Goal: Task Accomplishment & Management: Use online tool/utility

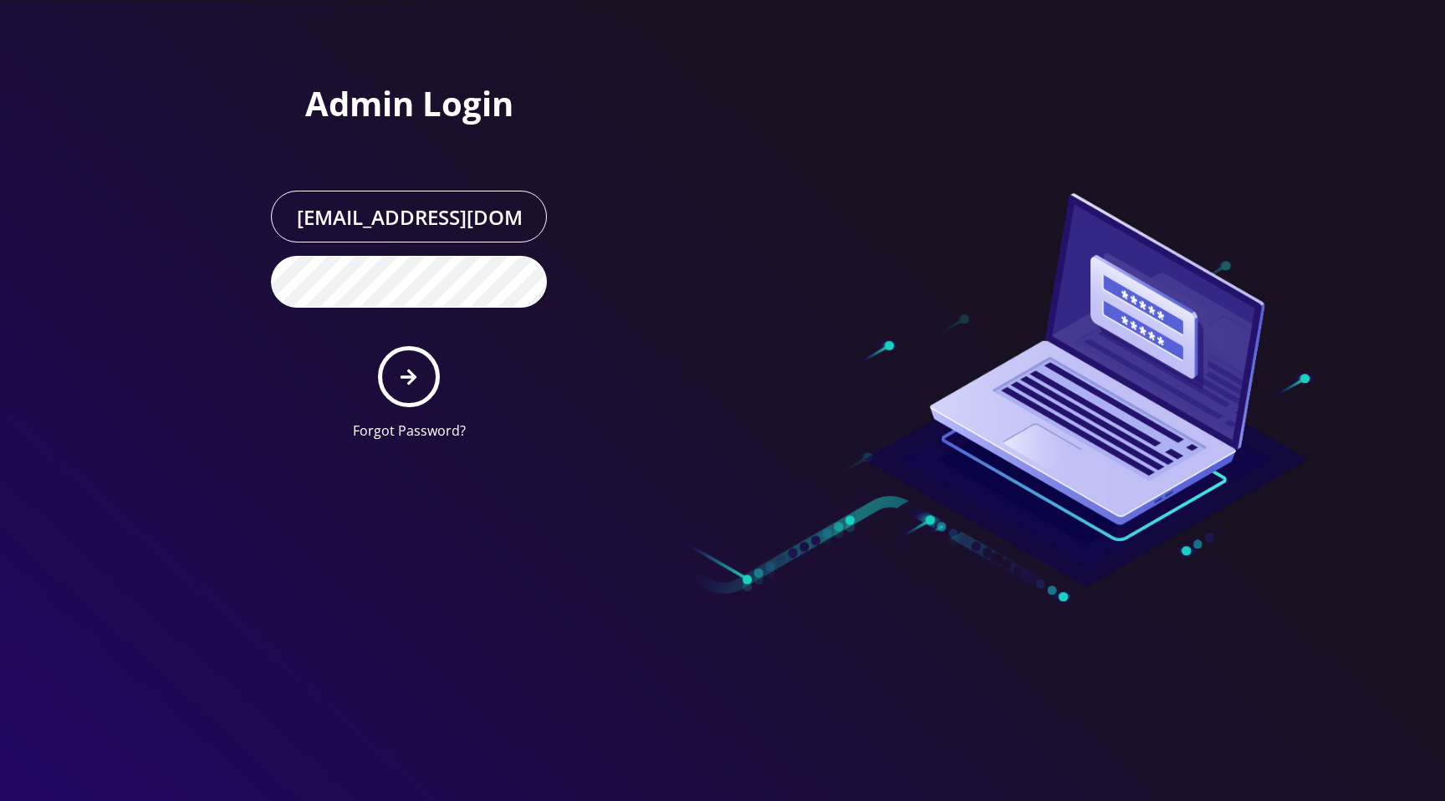
scroll to position [0, 34]
click at [671, 122] on div "Admin Login master@britewireless.com Forgot Password?" at bounding box center [484, 227] width 477 height 454
click at [409, 375] on icon "submit" at bounding box center [409, 377] width 16 height 18
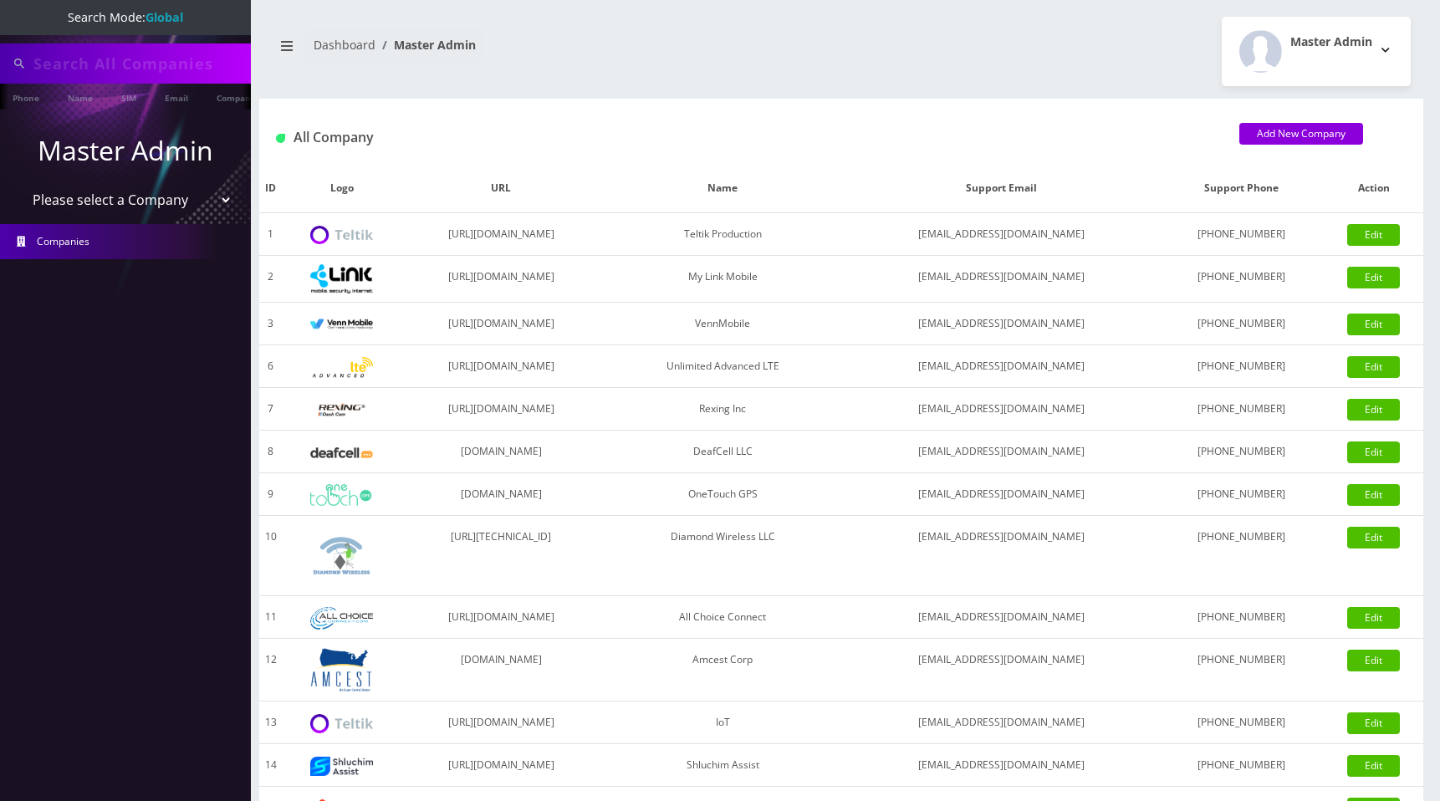
type input "[PERSON_NAME]"
click at [158, 199] on select "Please select a Company Teltik Production My Link Mobile VennMobile Unlimited A…" at bounding box center [125, 202] width 213 height 32
click at [85, 200] on select "Please select a Company Teltik Production My Link Mobile VennMobile Unlimited A…" at bounding box center [125, 202] width 213 height 32
select select "15"
click at [19, 186] on select "Please select a Company Teltik Production My Link Mobile VennMobile Unlimited A…" at bounding box center [125, 202] width 213 height 32
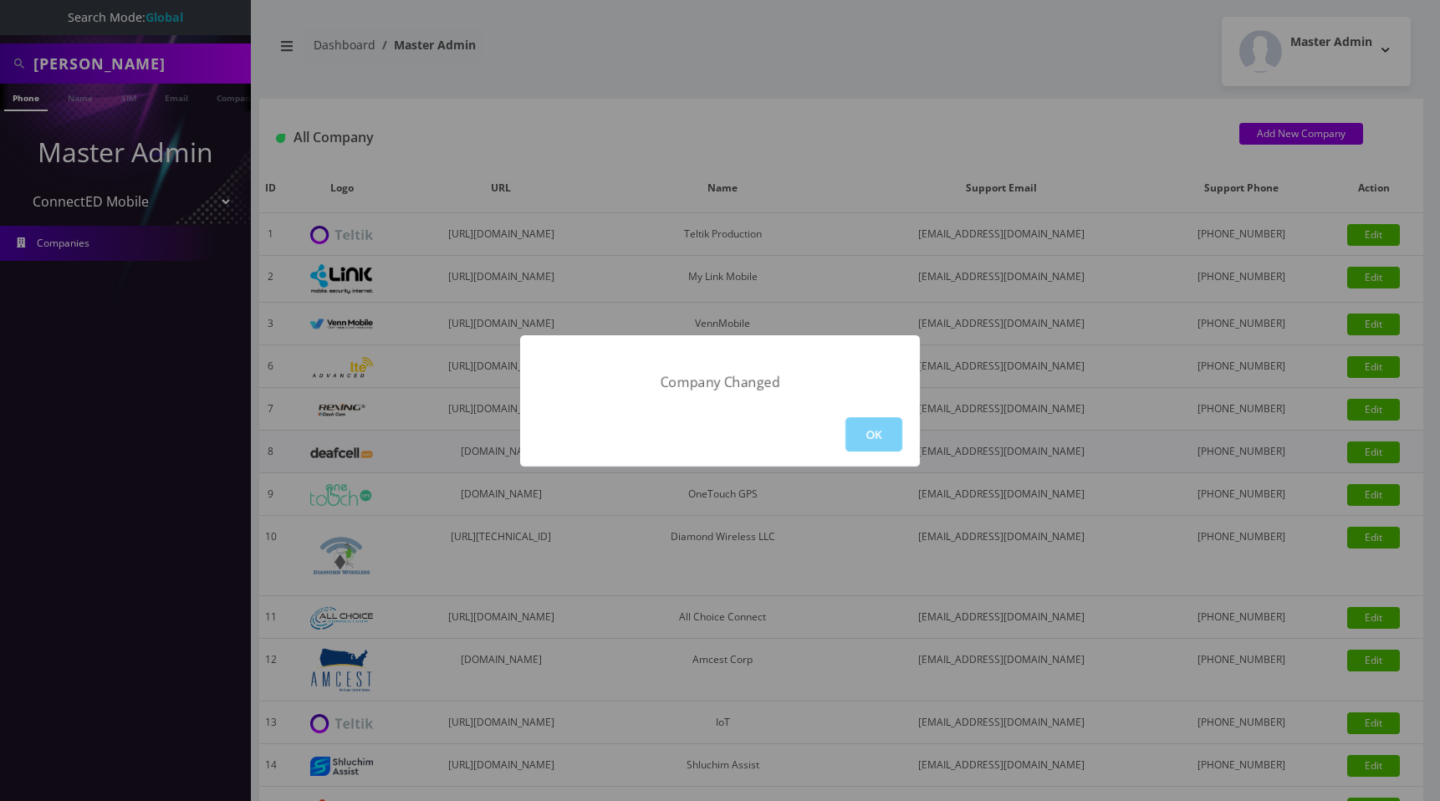
click at [896, 438] on button "OK" at bounding box center [873, 434] width 57 height 34
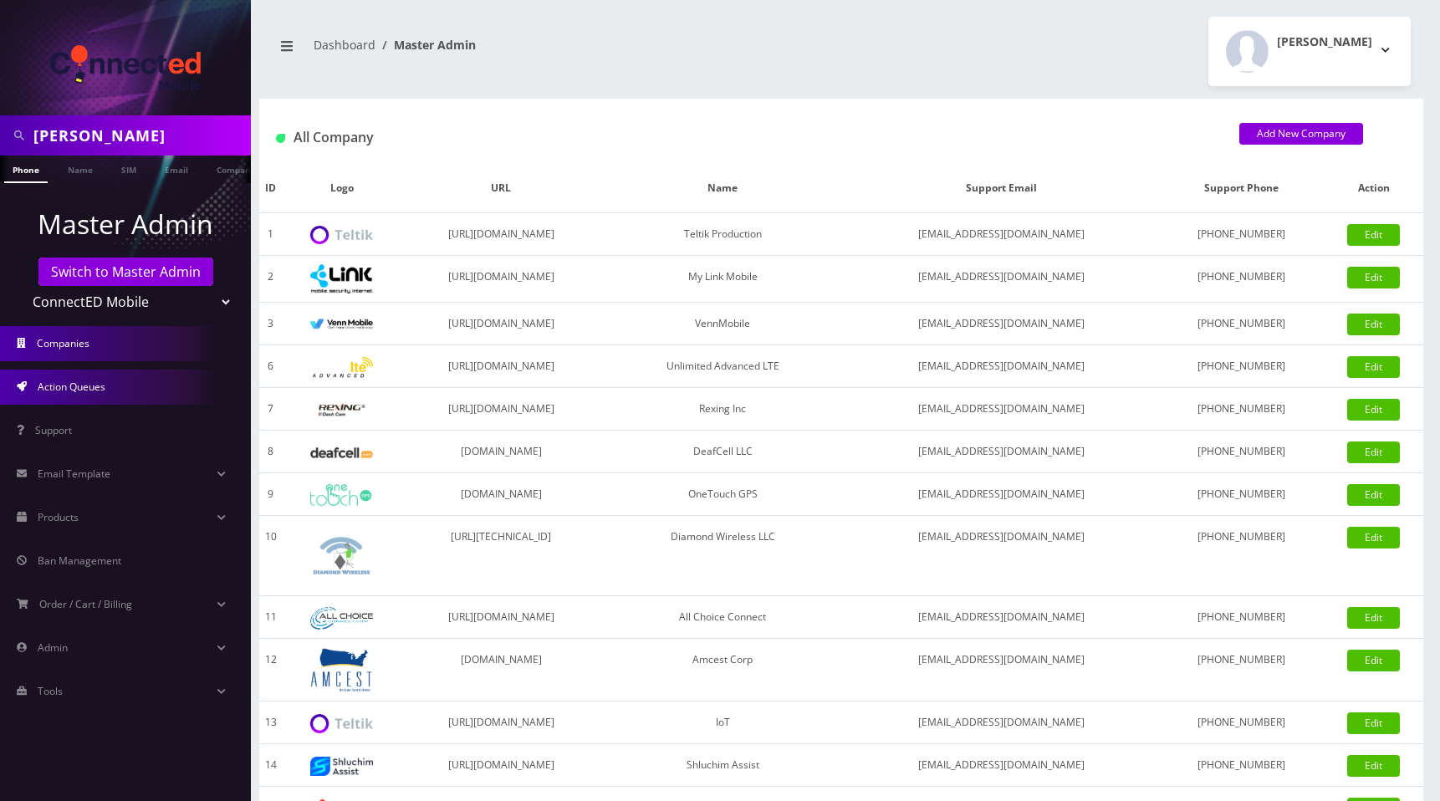
click at [126, 388] on link "Action Queues" at bounding box center [125, 387] width 251 height 35
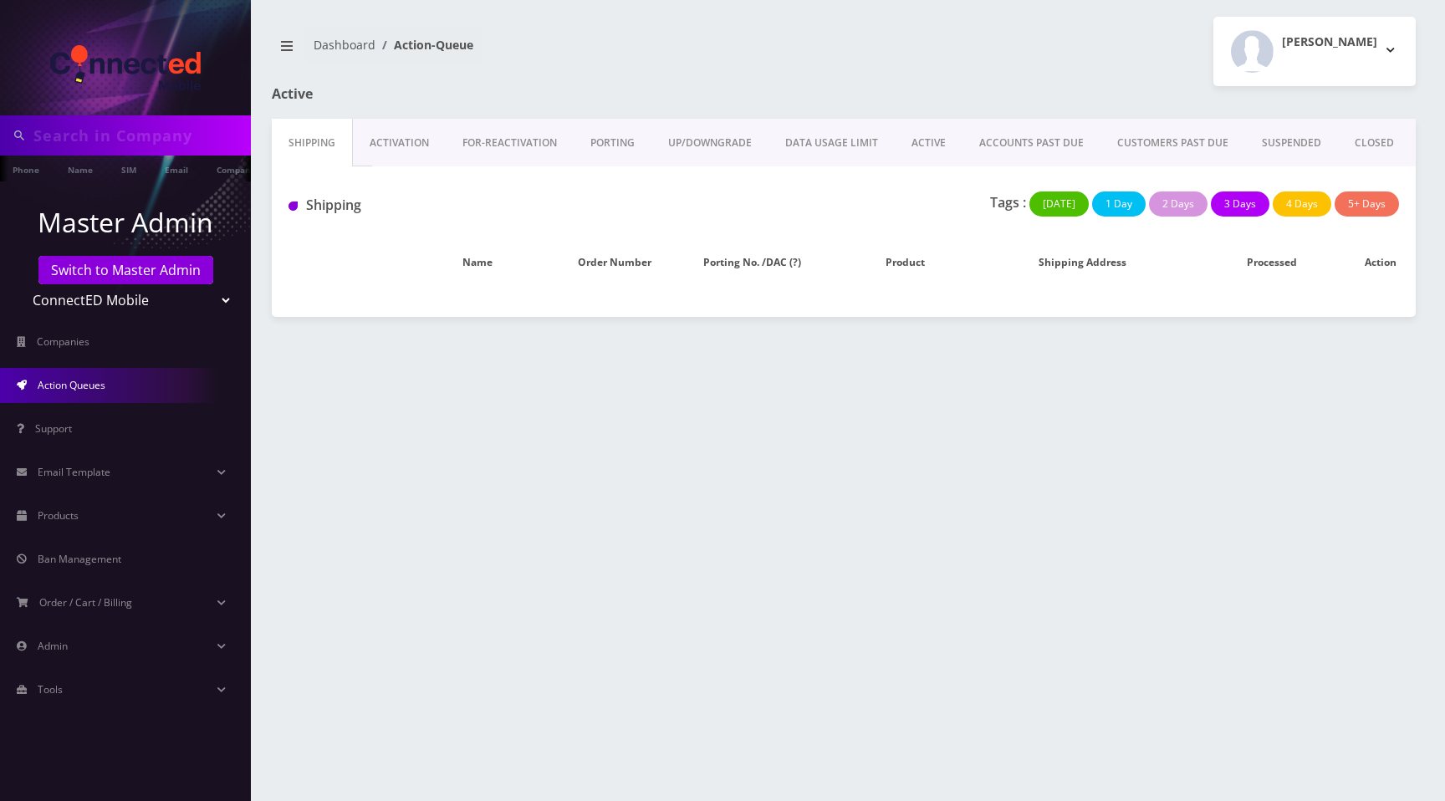
type input "[PERSON_NAME]"
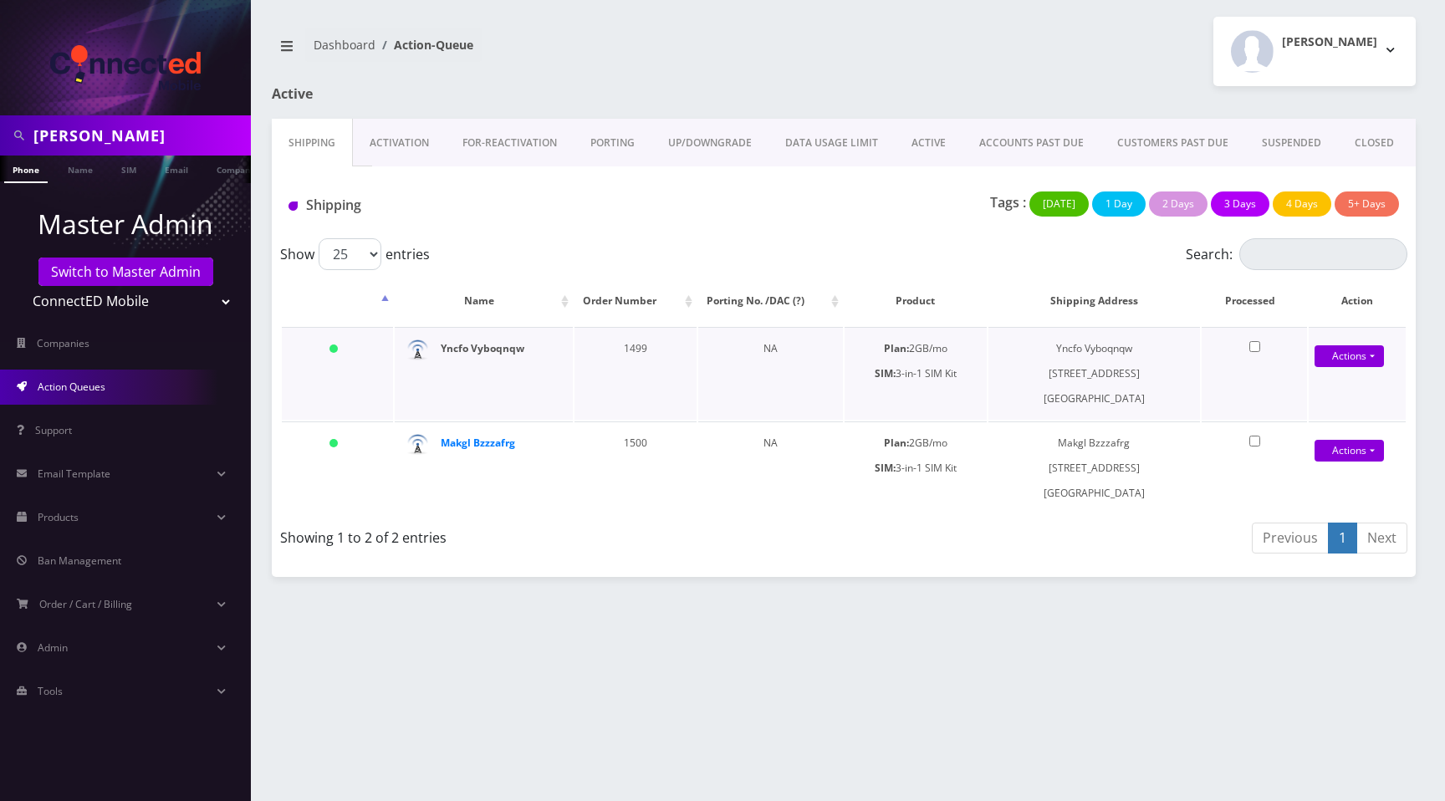
click at [486, 350] on strong "Yncfo Vyboqnqw" at bounding box center [483, 348] width 84 height 14
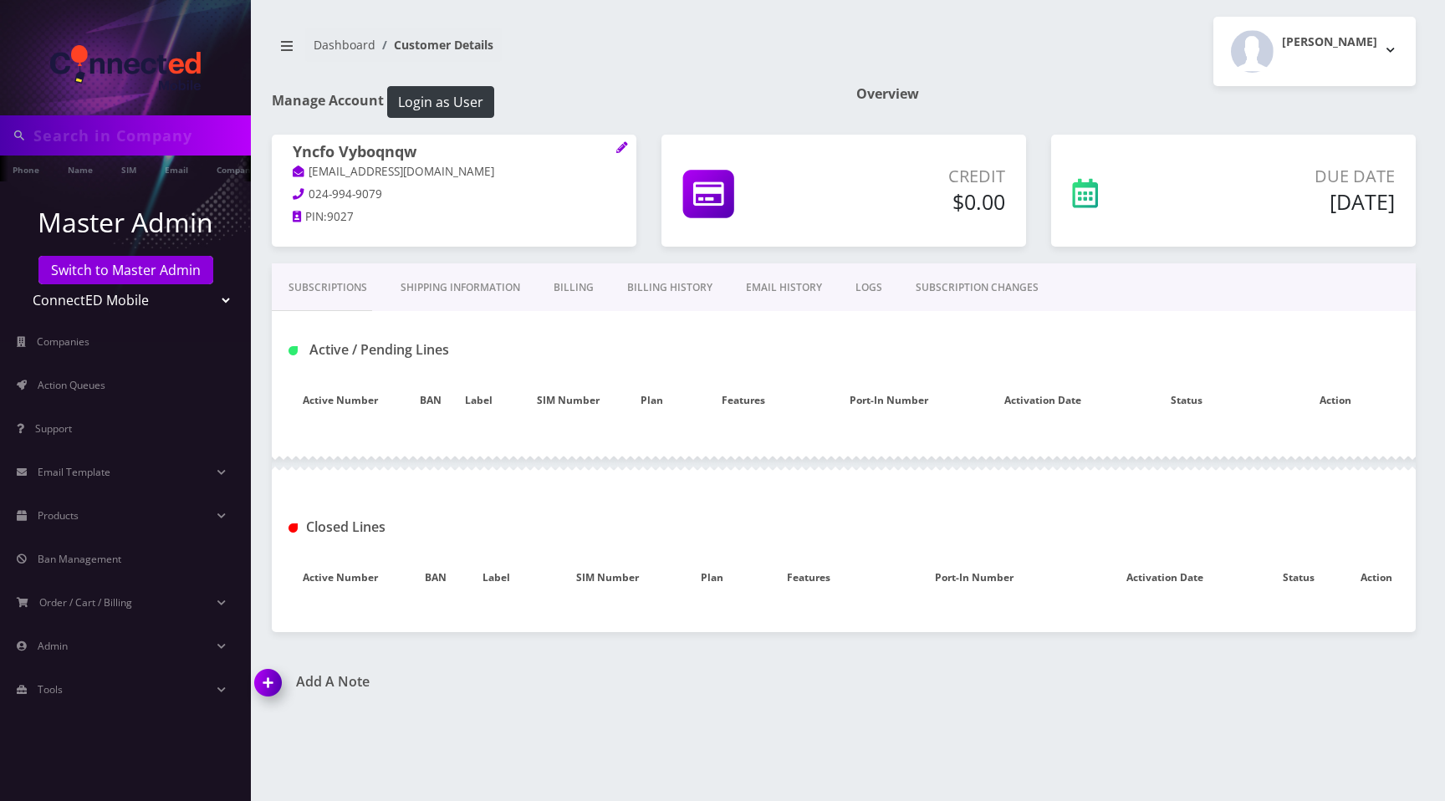
type input "[PERSON_NAME]"
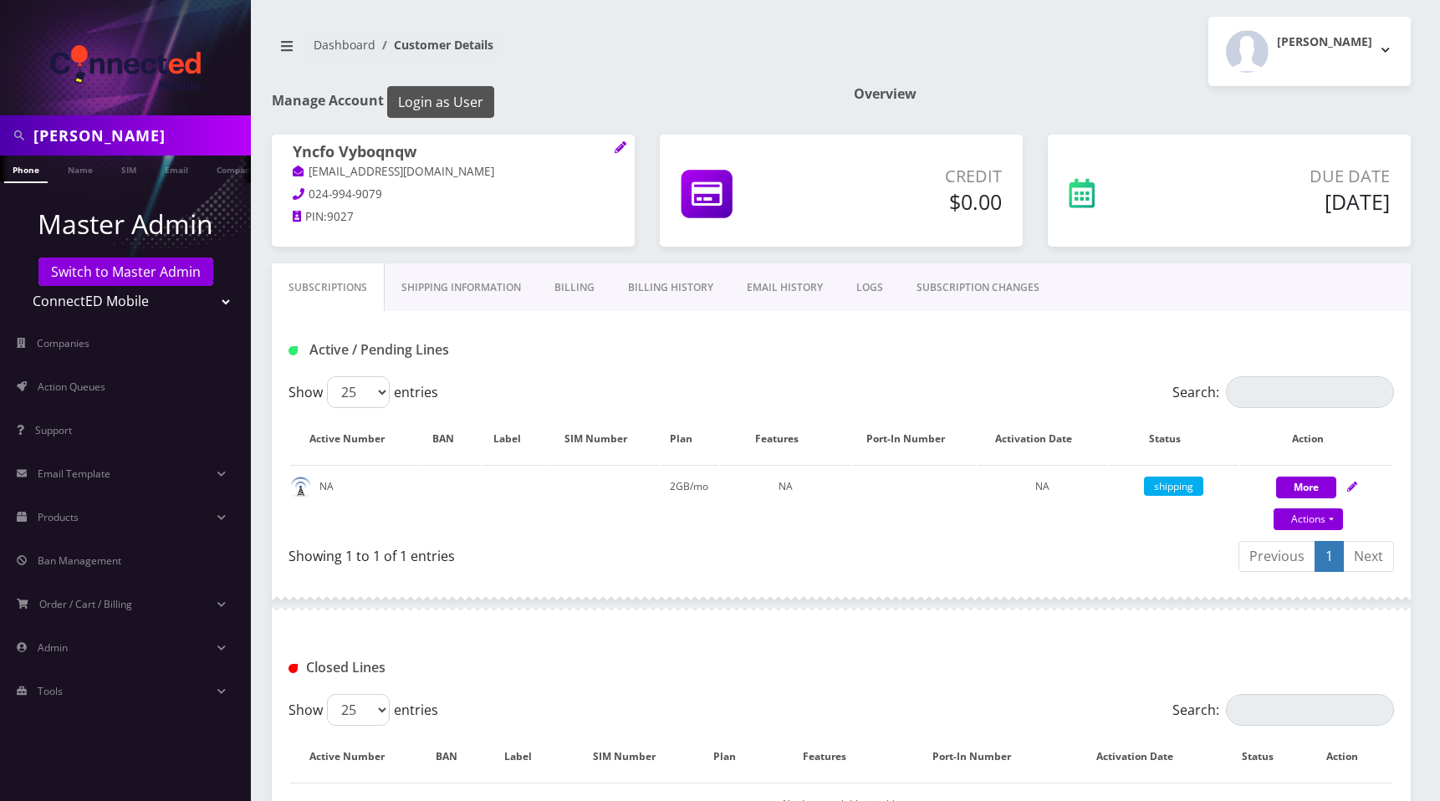
click at [429, 100] on button "Login as User" at bounding box center [440, 102] width 107 height 32
